Goal: Navigation & Orientation: Find specific page/section

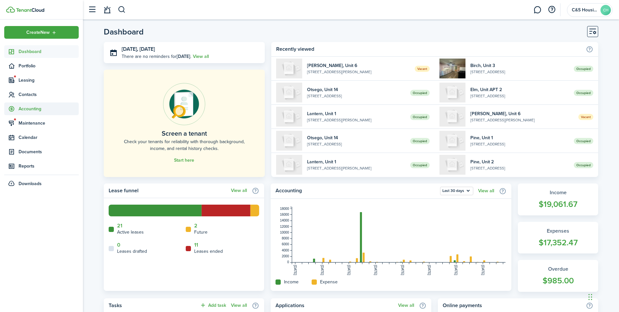
click at [39, 109] on span "Accounting" at bounding box center [49, 108] width 60 height 7
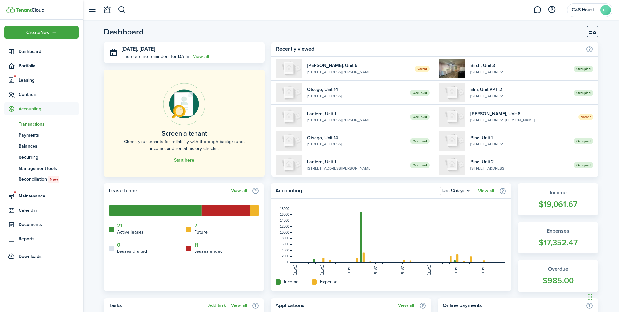
click at [30, 124] on span "Transactions" at bounding box center [49, 124] width 60 height 7
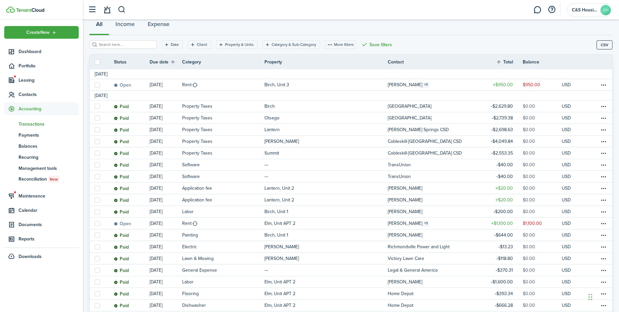
scroll to position [65, 0]
click at [33, 111] on span "Accounting" at bounding box center [49, 108] width 60 height 7
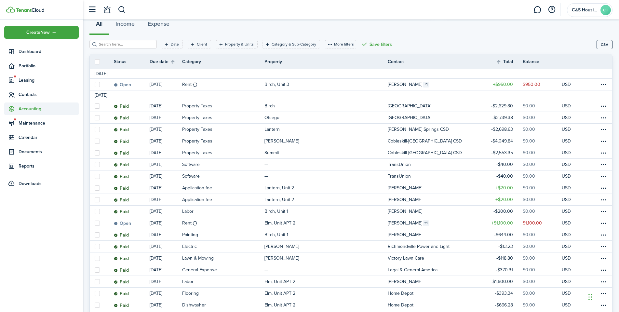
click at [33, 111] on span "Accounting" at bounding box center [49, 108] width 60 height 7
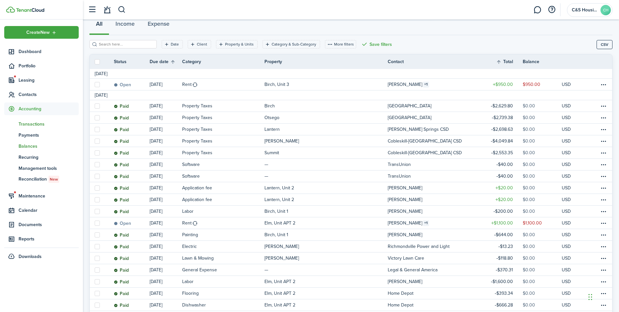
click at [33, 144] on span "Balances" at bounding box center [49, 146] width 60 height 7
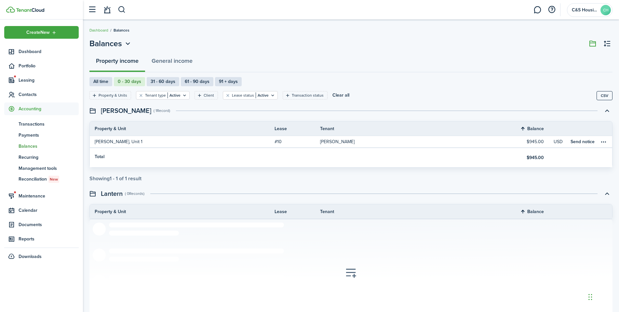
click at [40, 111] on span "Accounting" at bounding box center [49, 108] width 60 height 7
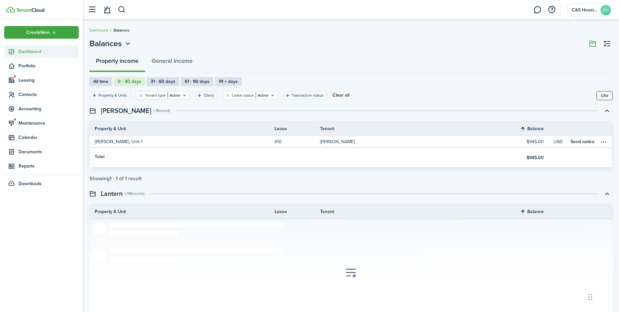
click at [26, 52] on span "Dashboard" at bounding box center [49, 51] width 60 height 7
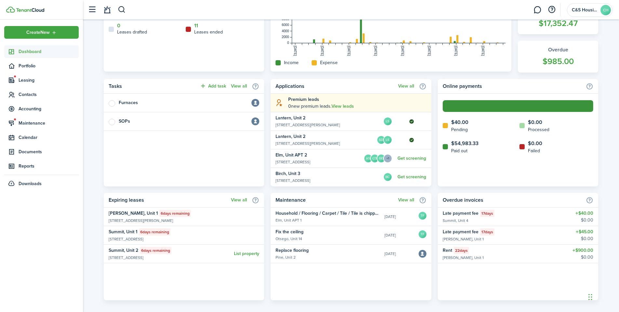
scroll to position [225, 0]
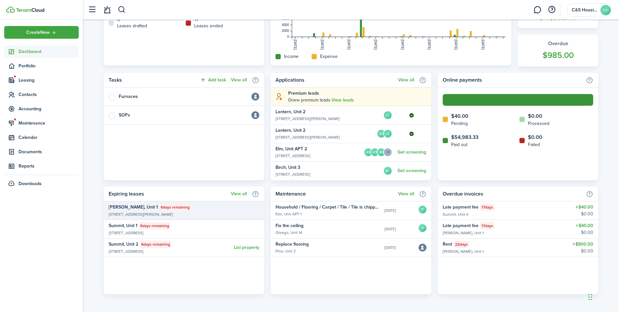
click at [161, 207] on span "6 days remaining" at bounding box center [175, 207] width 29 height 6
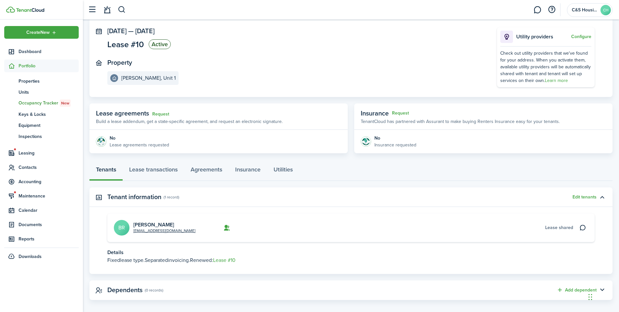
scroll to position [42, 0]
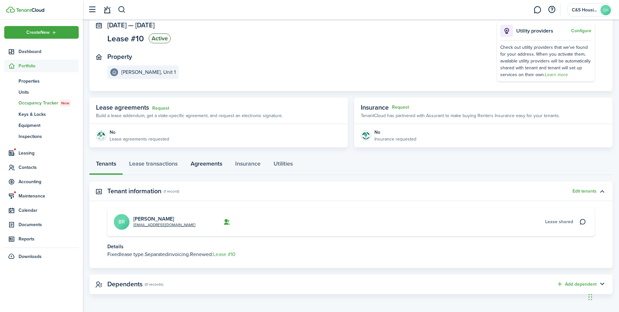
click at [209, 167] on link "Agreements" at bounding box center [206, 166] width 45 height 20
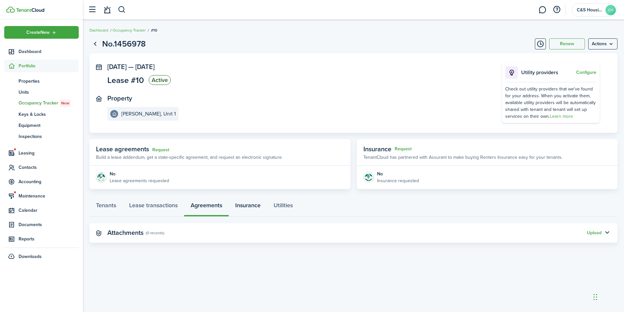
click at [251, 204] on link "Insurance" at bounding box center [248, 207] width 38 height 20
click at [158, 206] on link "Lease transactions" at bounding box center [153, 207] width 61 height 20
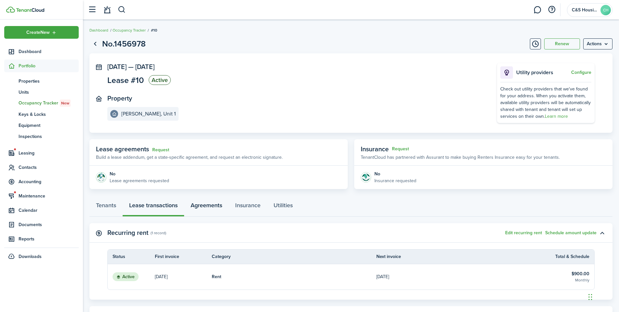
click at [197, 207] on link "Agreements" at bounding box center [206, 207] width 45 height 20
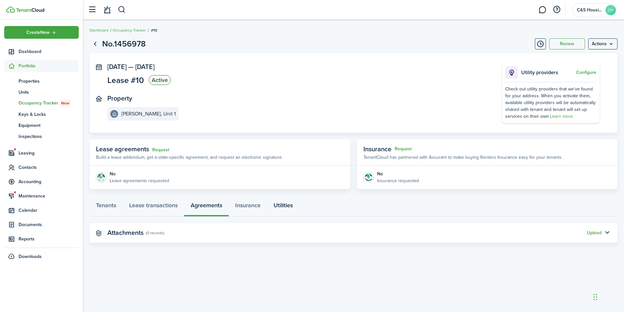
click at [273, 205] on link "Utilities" at bounding box center [283, 207] width 32 height 20
click at [26, 51] on span "Dashboard" at bounding box center [49, 51] width 60 height 7
